Goal: Task Accomplishment & Management: Use online tool/utility

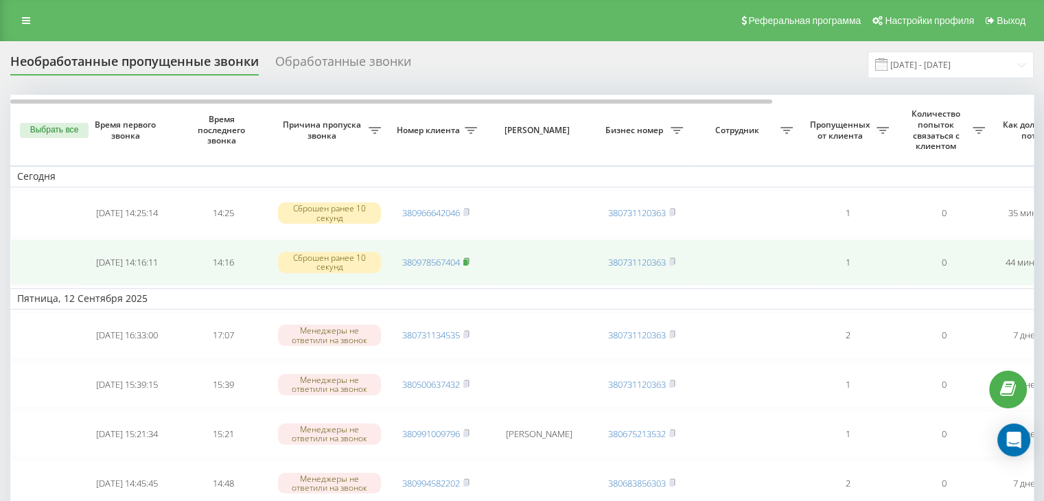
click at [465, 257] on icon at bounding box center [466, 261] width 6 height 8
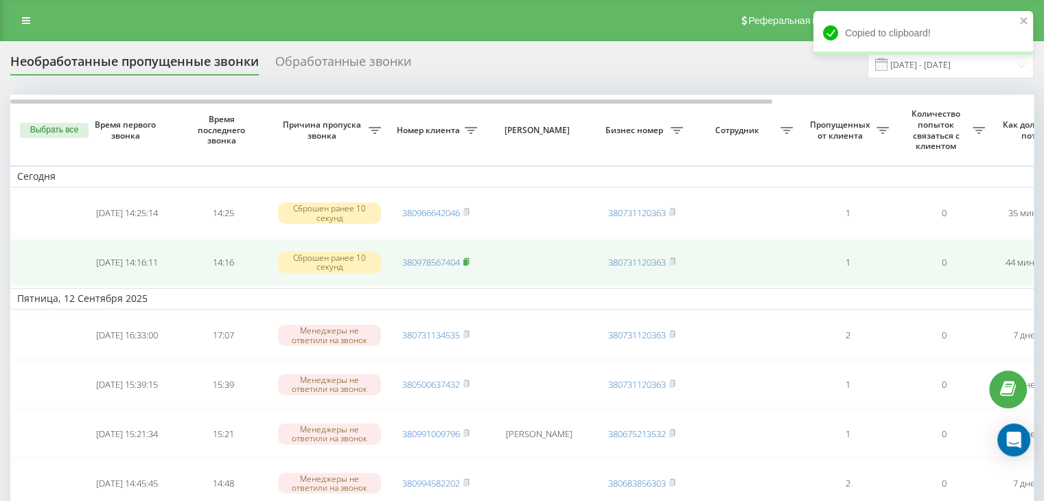
click at [467, 259] on rect at bounding box center [465, 262] width 4 height 6
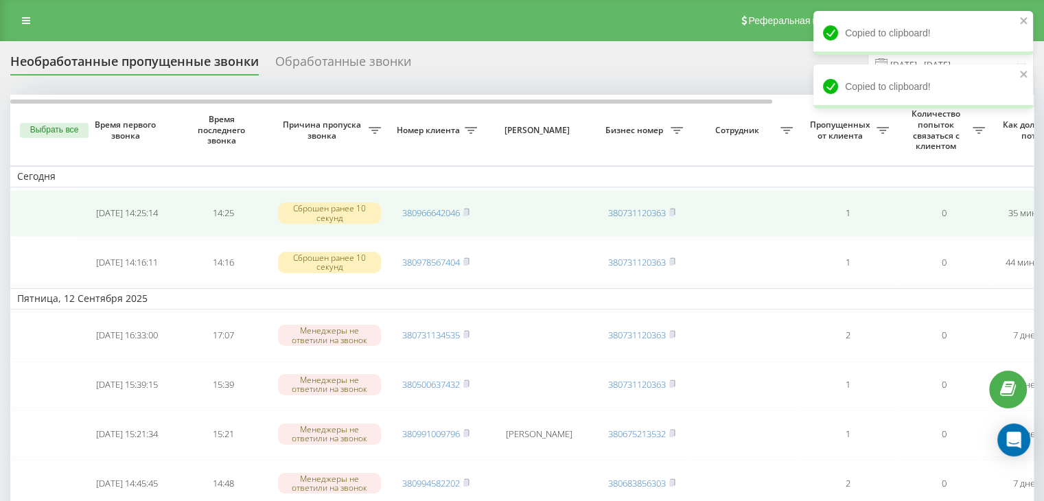
drag, startPoint x: 0, startPoint y: 239, endPoint x: 78, endPoint y: 230, distance: 78.8
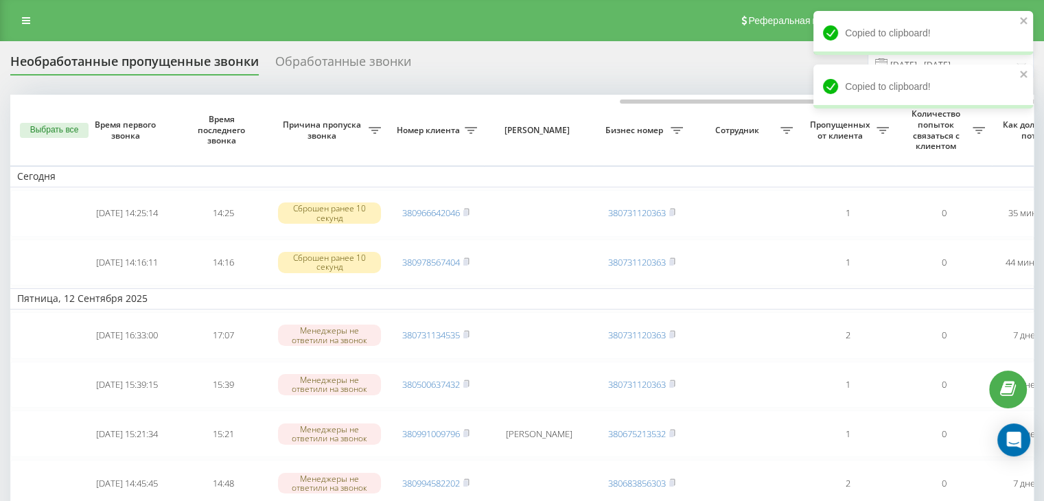
scroll to position [0, 349]
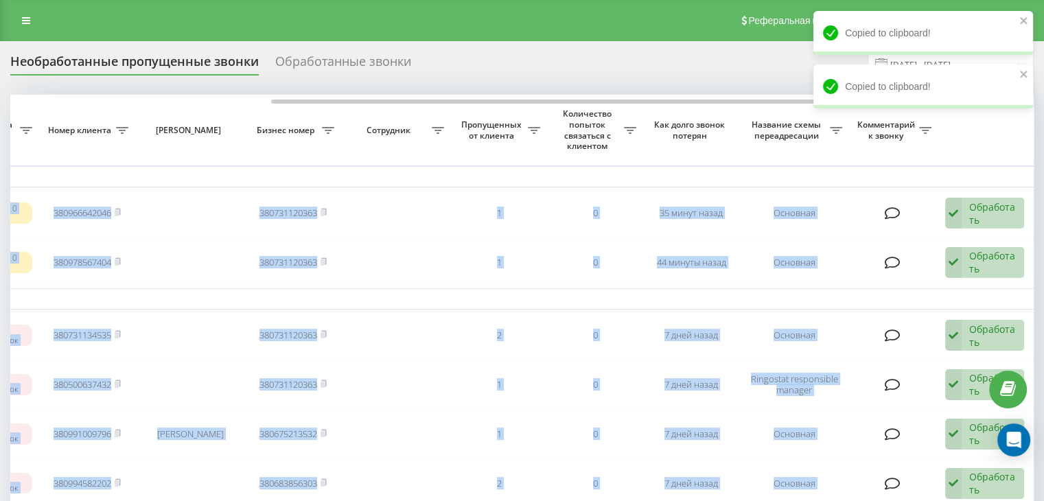
drag, startPoint x: 728, startPoint y: 104, endPoint x: 1053, endPoint y: 120, distance: 325.6
click at [1043, 104] on html "ramosu.com.ua Проекты ramosu.com.ua Центр обращений Журнал звонков Журнал сообщ…" at bounding box center [522, 250] width 1044 height 501
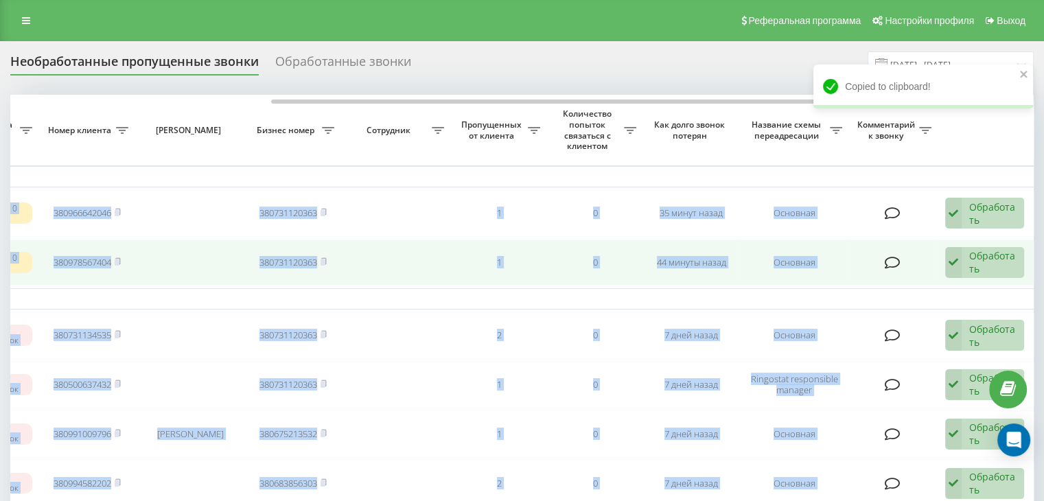
click at [1002, 251] on div "Обработать" at bounding box center [992, 262] width 47 height 26
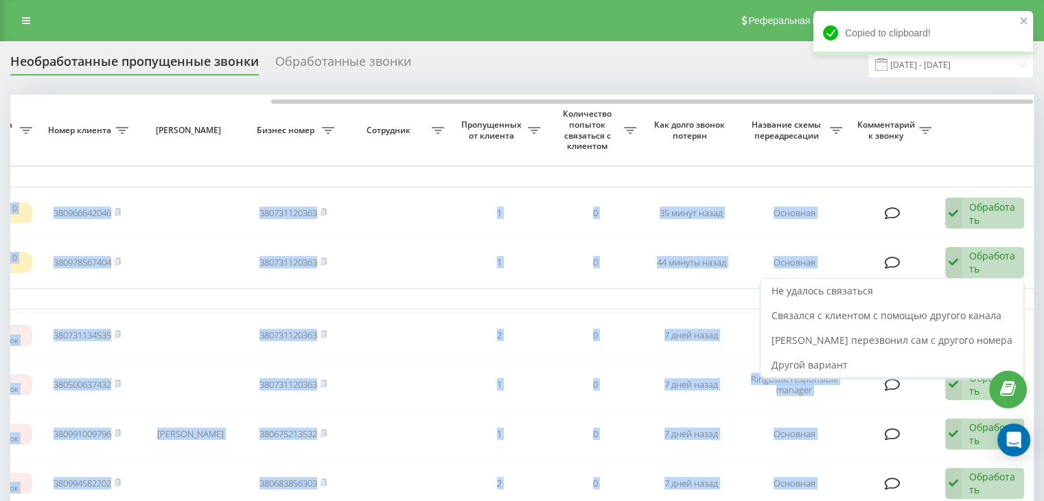
click at [936, 315] on span "Связался с клиентом с помощью другого канала" at bounding box center [886, 315] width 230 height 13
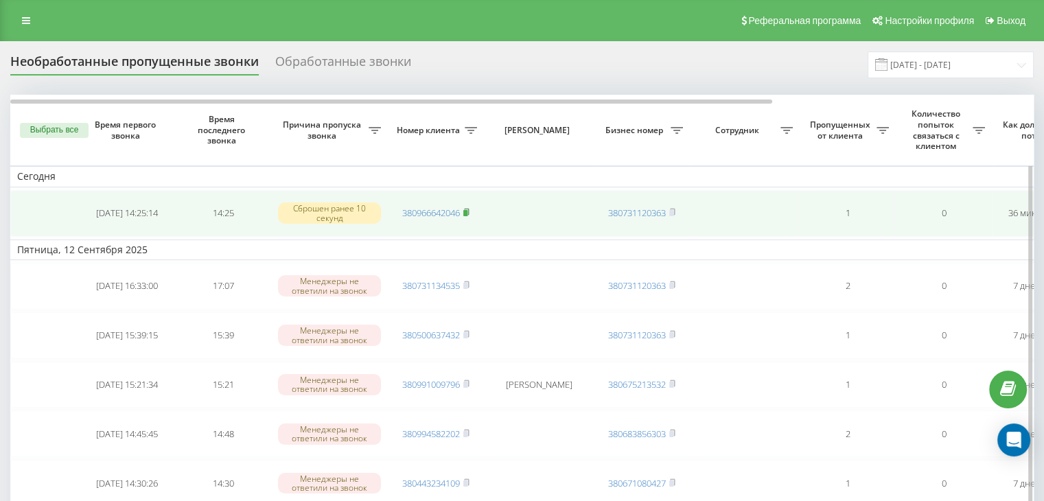
click at [467, 210] on rect at bounding box center [465, 213] width 4 height 6
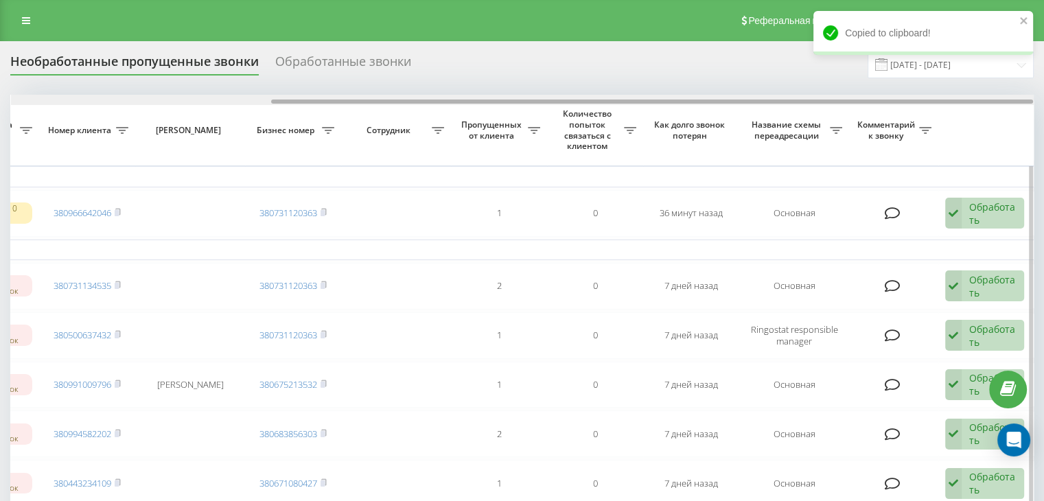
drag, startPoint x: 670, startPoint y: 102, endPoint x: 976, endPoint y: 108, distance: 305.4
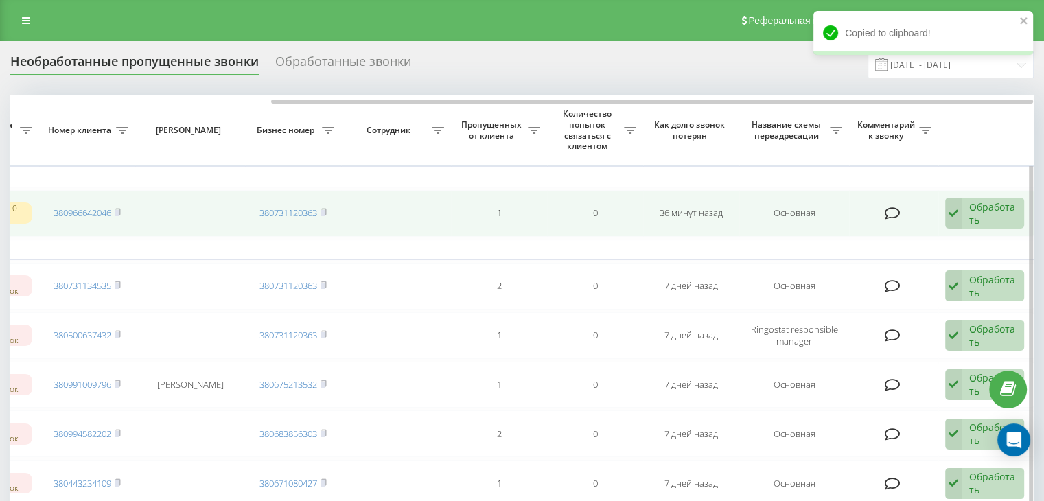
click at [976, 207] on div "Обработать" at bounding box center [992, 213] width 47 height 26
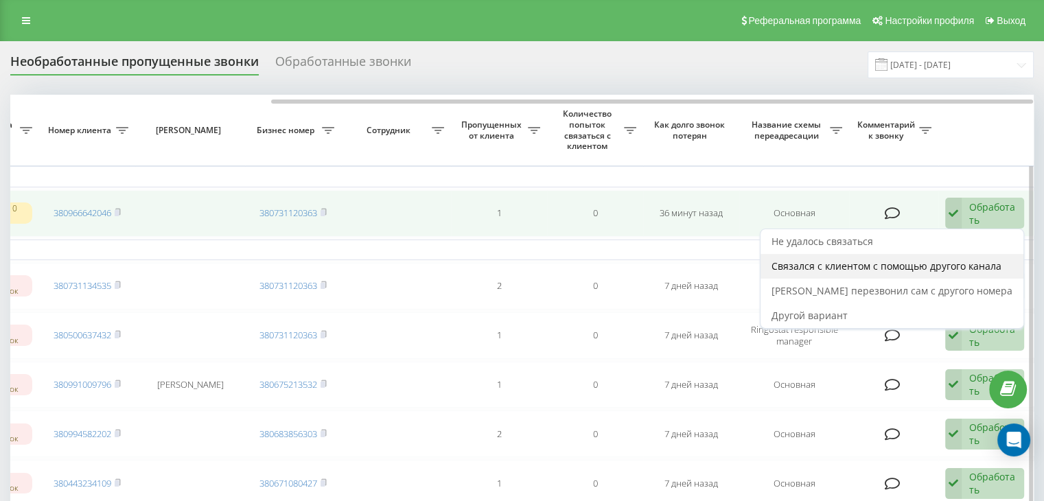
click at [936, 267] on span "Связался с клиентом с помощью другого канала" at bounding box center [886, 265] width 230 height 13
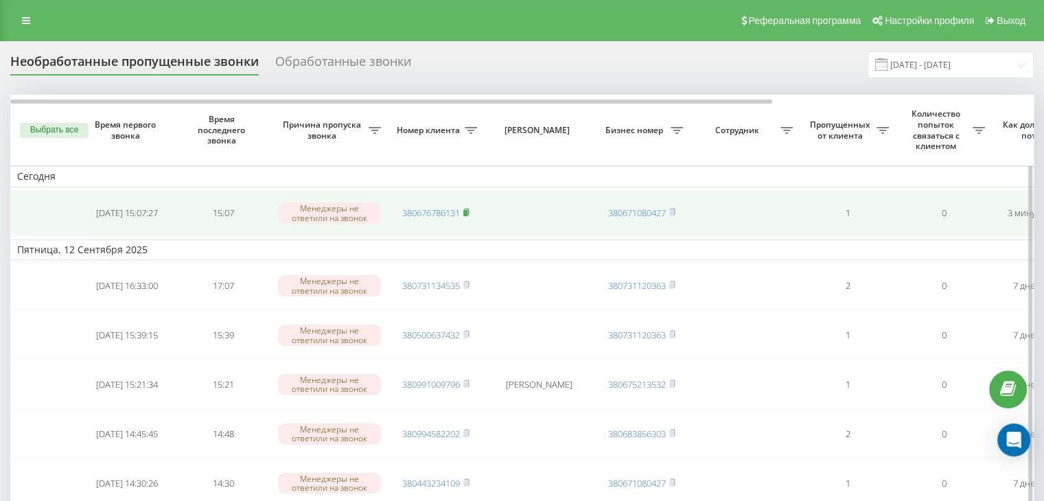
click at [464, 210] on icon at bounding box center [466, 212] width 6 height 8
click at [467, 210] on rect at bounding box center [465, 213] width 4 height 6
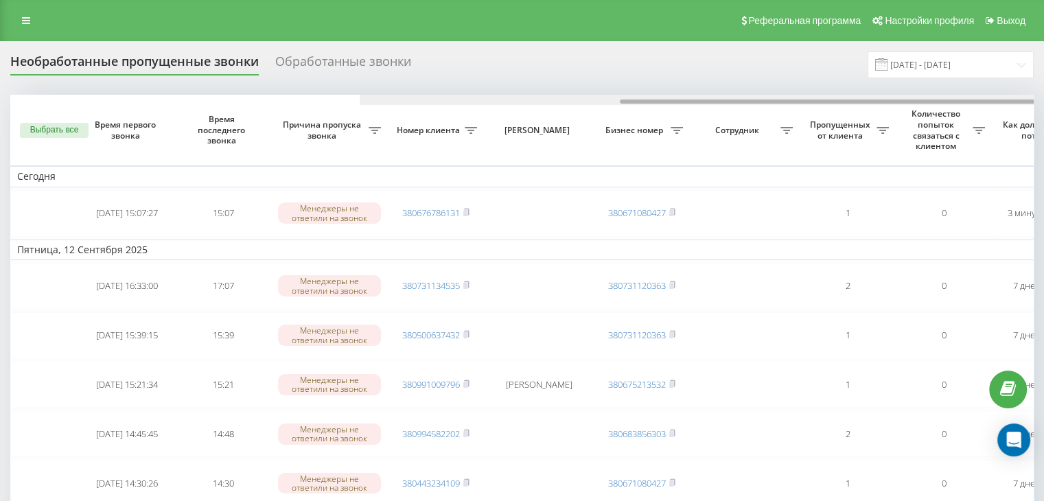
scroll to position [0, 349]
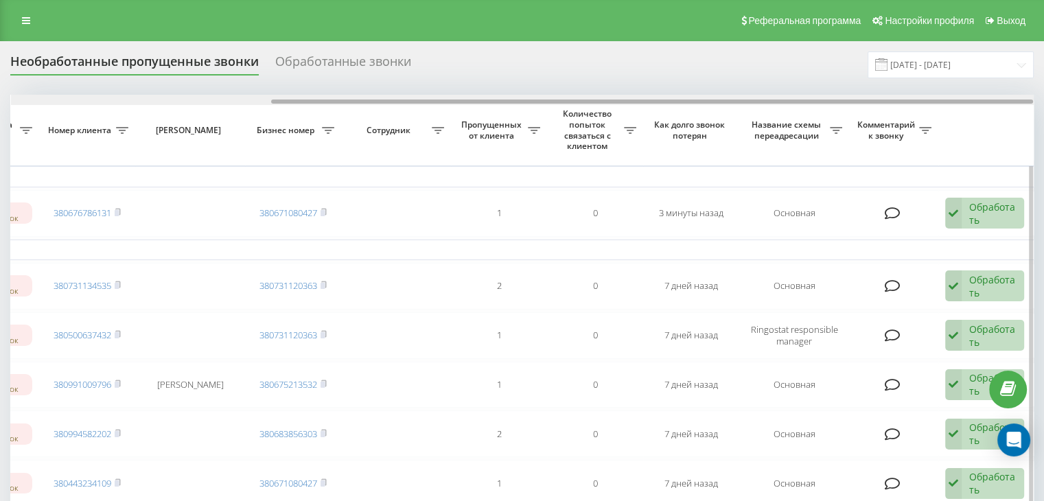
drag, startPoint x: 398, startPoint y: 104, endPoint x: 1005, endPoint y: 104, distance: 607.2
click at [1005, 104] on div at bounding box center [522, 100] width 1022 height 10
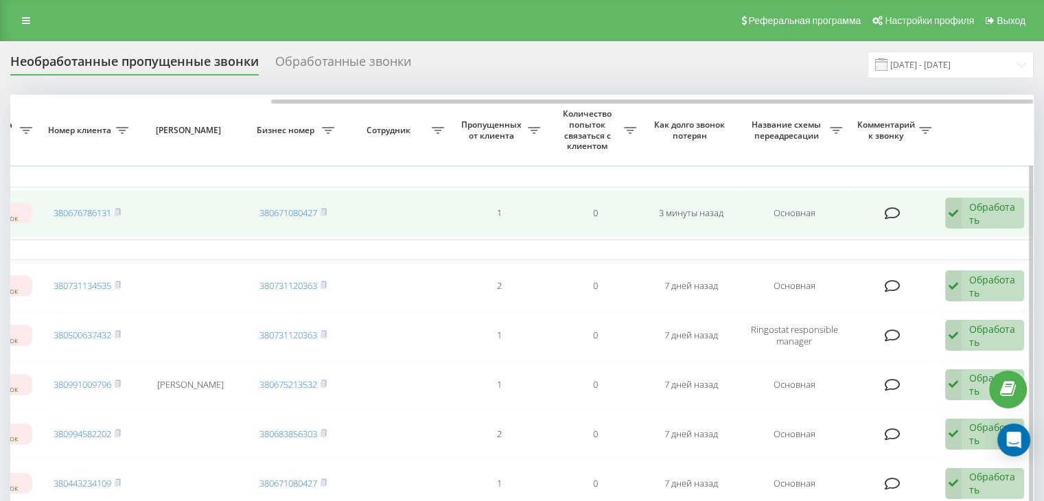
click at [988, 226] on div "Обработать Не удалось связаться Связался с клиентом с помощью другого канала Кл…" at bounding box center [984, 214] width 79 height 32
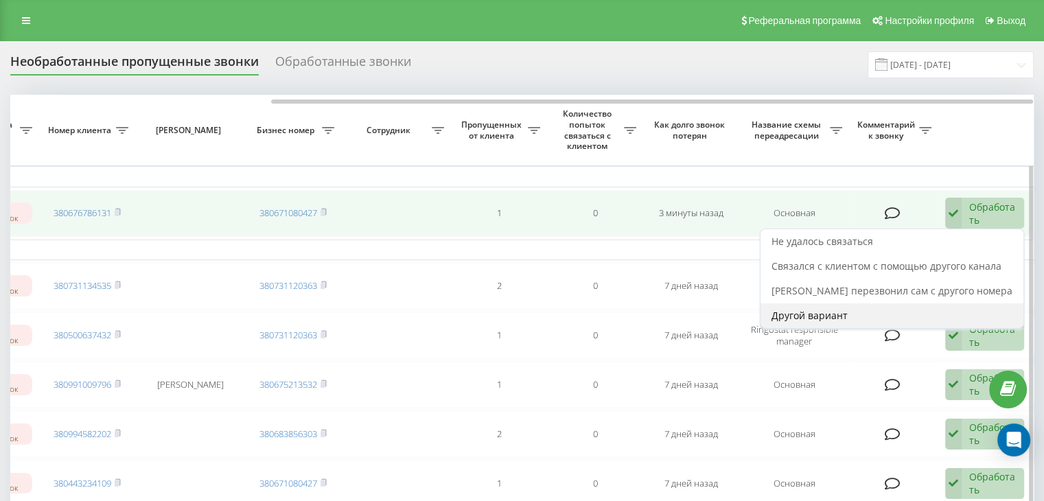
click at [875, 314] on div "Другой вариант" at bounding box center [891, 315] width 263 height 25
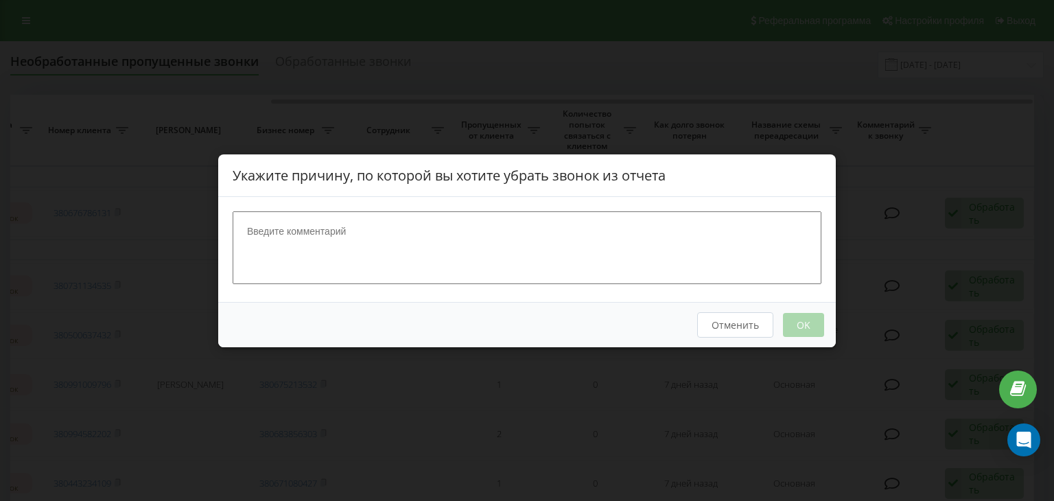
click at [546, 243] on textarea at bounding box center [527, 247] width 589 height 73
type textarea "опрацьовано"
click at [814, 322] on button "OK" at bounding box center [803, 324] width 41 height 24
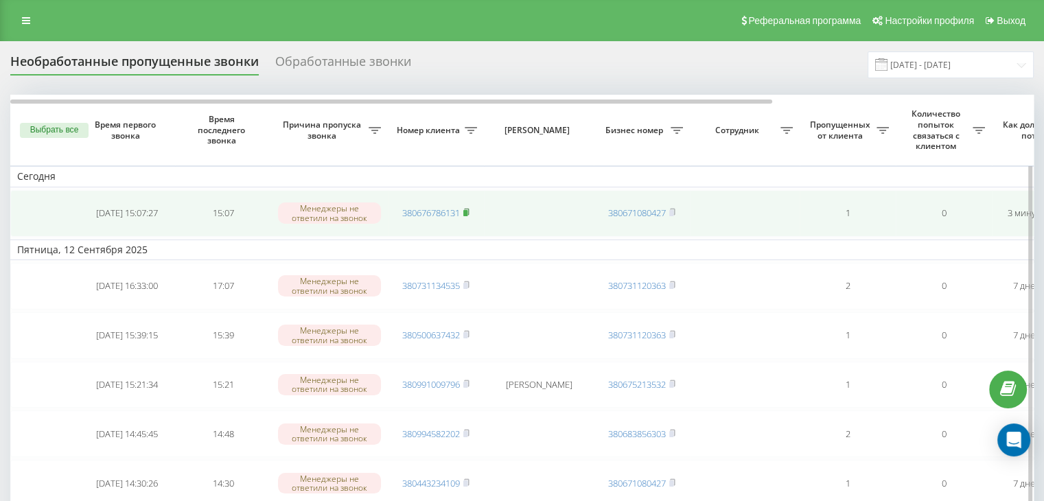
click at [467, 210] on rect at bounding box center [465, 213] width 4 height 6
click at [465, 211] on rect at bounding box center [465, 213] width 4 height 6
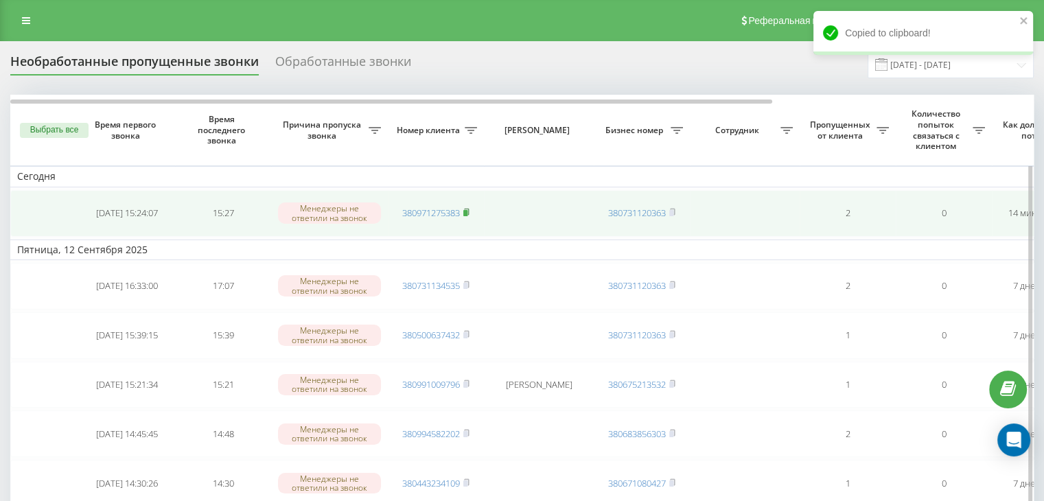
click at [465, 213] on rect at bounding box center [465, 213] width 4 height 6
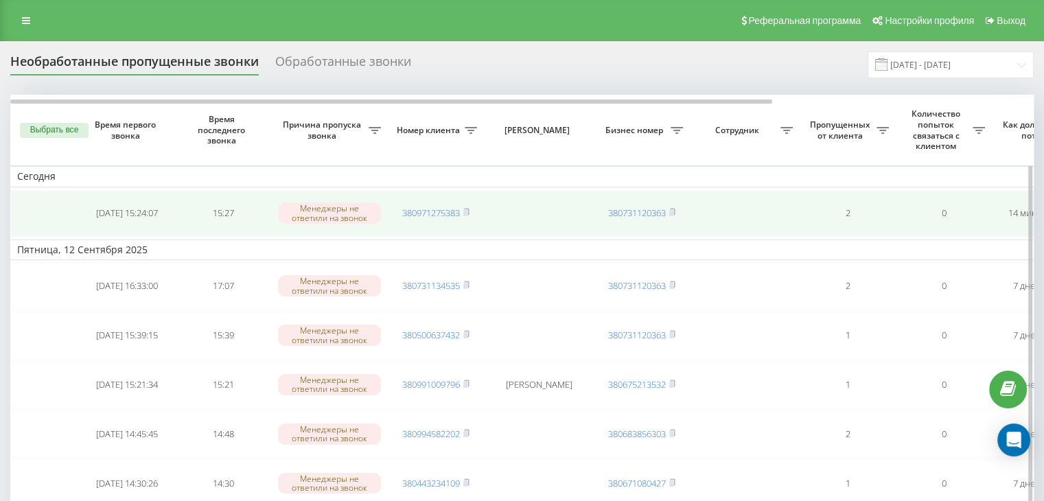
drag, startPoint x: 0, startPoint y: 193, endPoint x: 32, endPoint y: 193, distance: 31.6
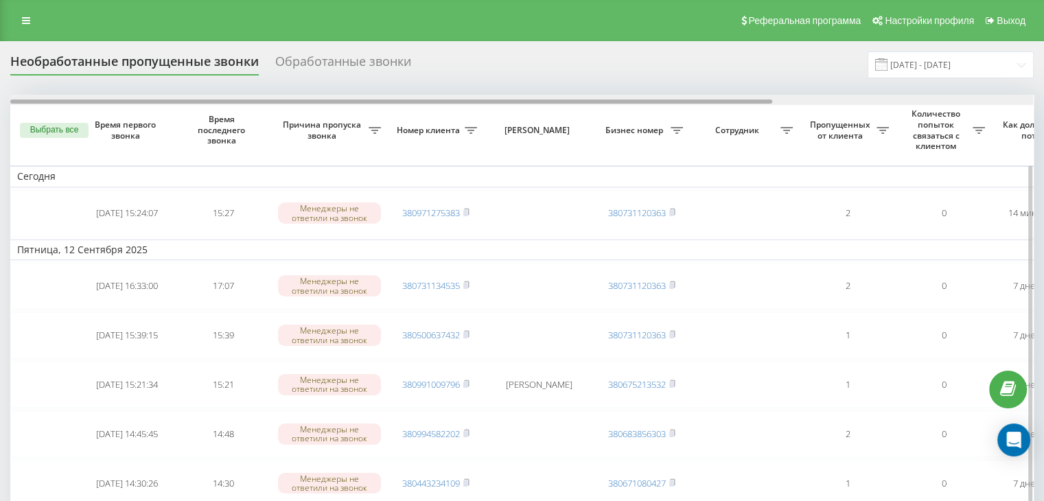
scroll to position [0, 349]
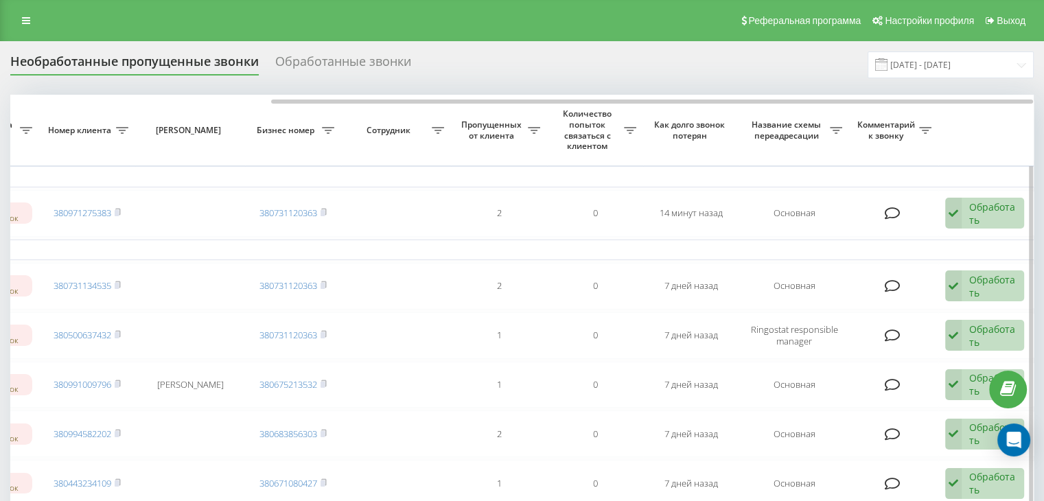
drag, startPoint x: 485, startPoint y: 105, endPoint x: 880, endPoint y: 114, distance: 395.3
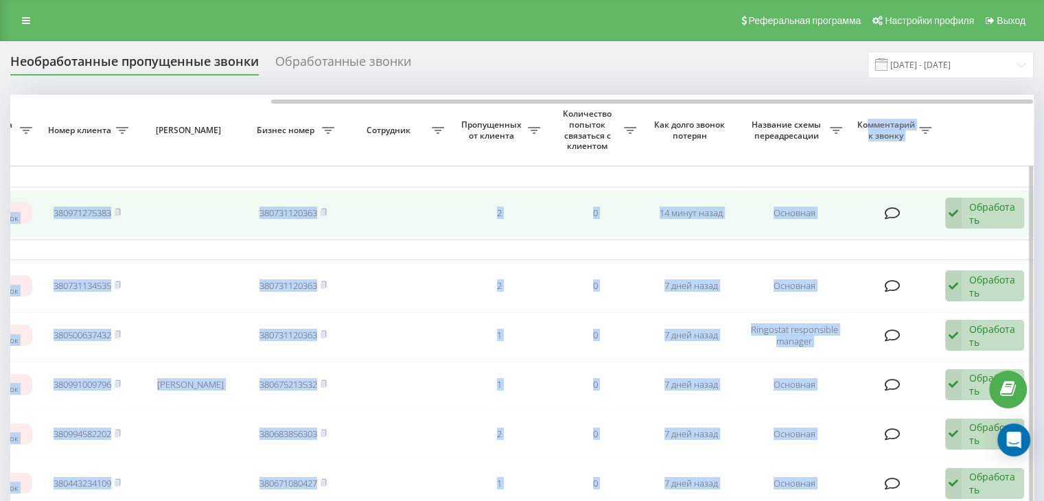
click at [980, 224] on div "Обработать" at bounding box center [992, 213] width 47 height 26
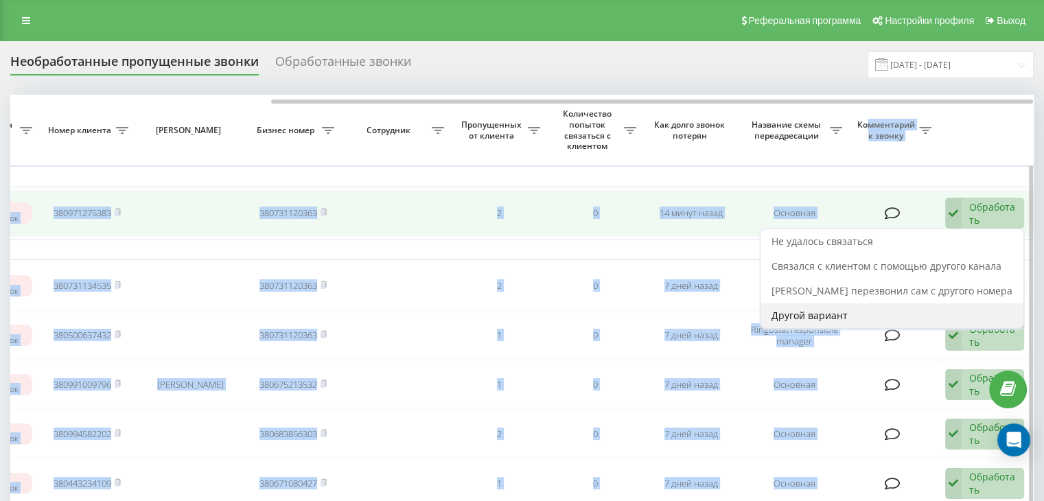
click at [801, 311] on span "Другой вариант" at bounding box center [809, 315] width 76 height 13
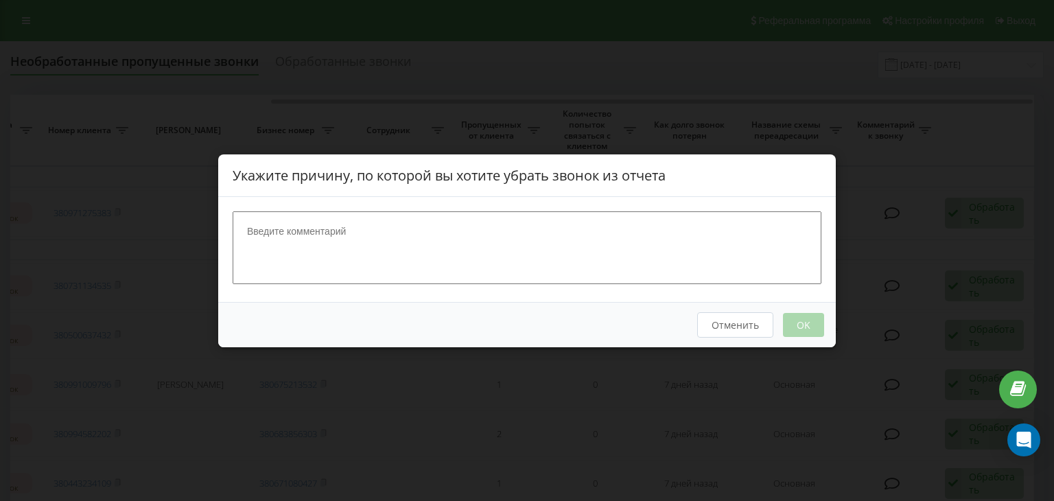
click at [519, 259] on textarea at bounding box center [527, 247] width 589 height 73
type textarea "опрацьовано"
click at [810, 322] on button "OK" at bounding box center [803, 324] width 41 height 24
